Goal: Information Seeking & Learning: Learn about a topic

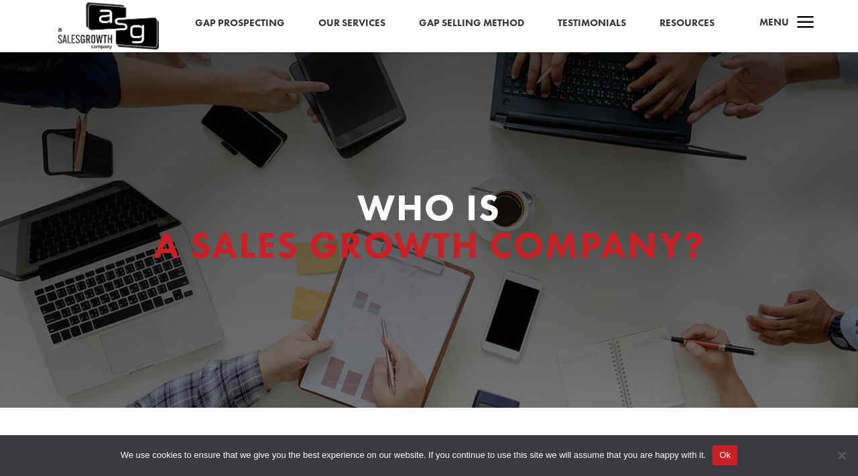
click at [779, 21] on span "Menu" at bounding box center [773, 21] width 29 height 13
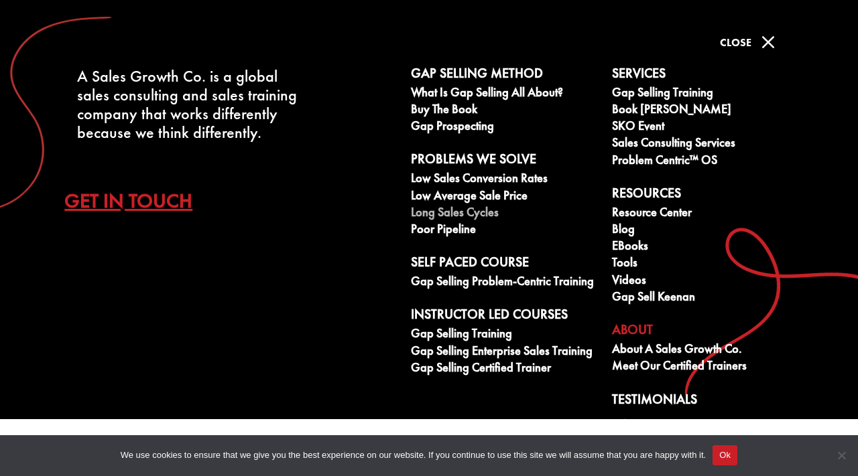
scroll to position [36, 0]
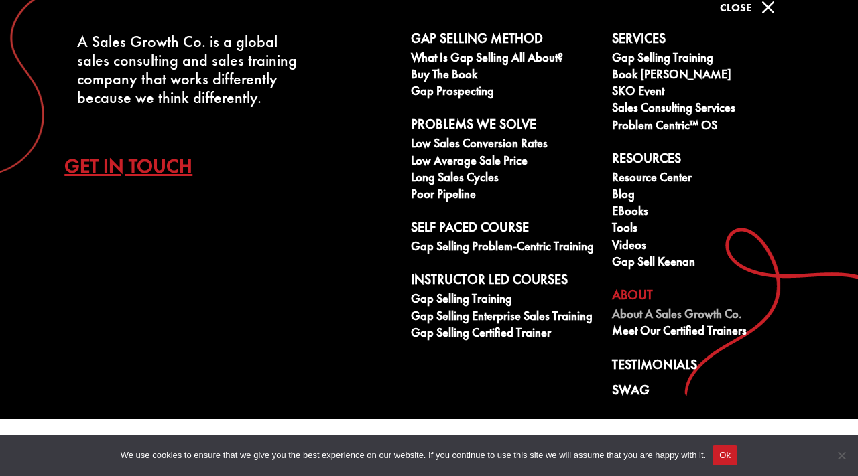
click at [718, 310] on link "About A Sales Growth Co." at bounding box center [705, 316] width 187 height 17
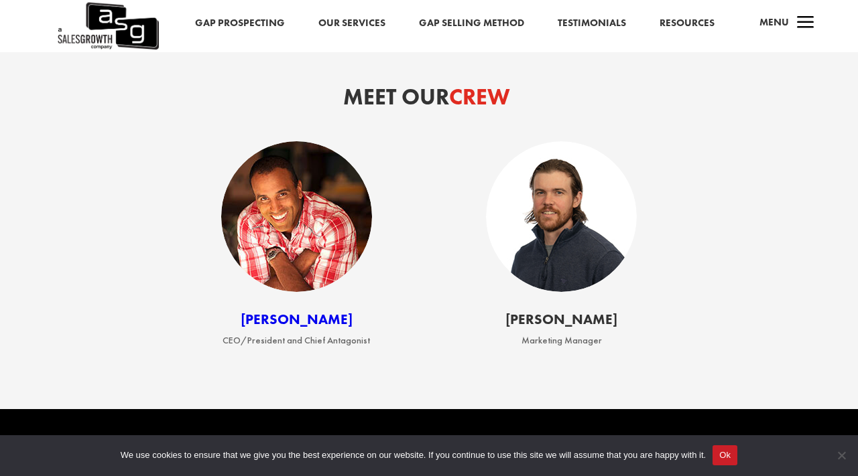
scroll to position [1589, 0]
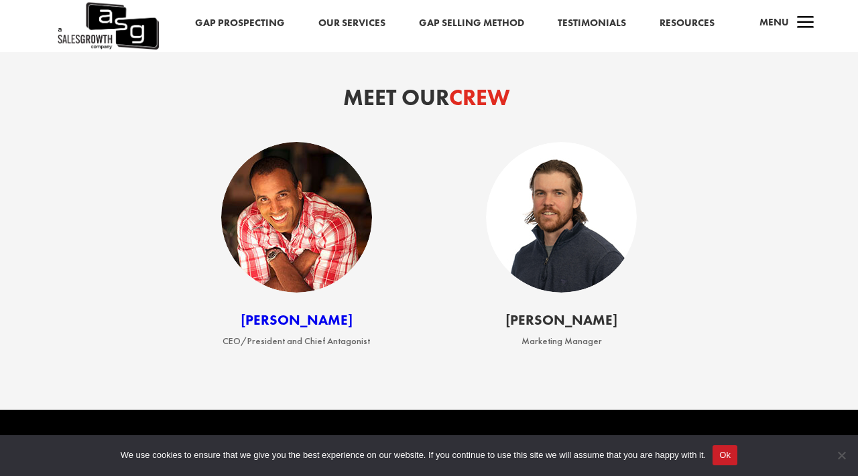
click at [650, 320] on div "[PERSON_NAME] Marketing Manager" at bounding box center [561, 250] width 237 height 216
click at [842, 454] on span "Cookie Notice" at bounding box center [840, 455] width 13 height 13
